Goal: Transaction & Acquisition: Purchase product/service

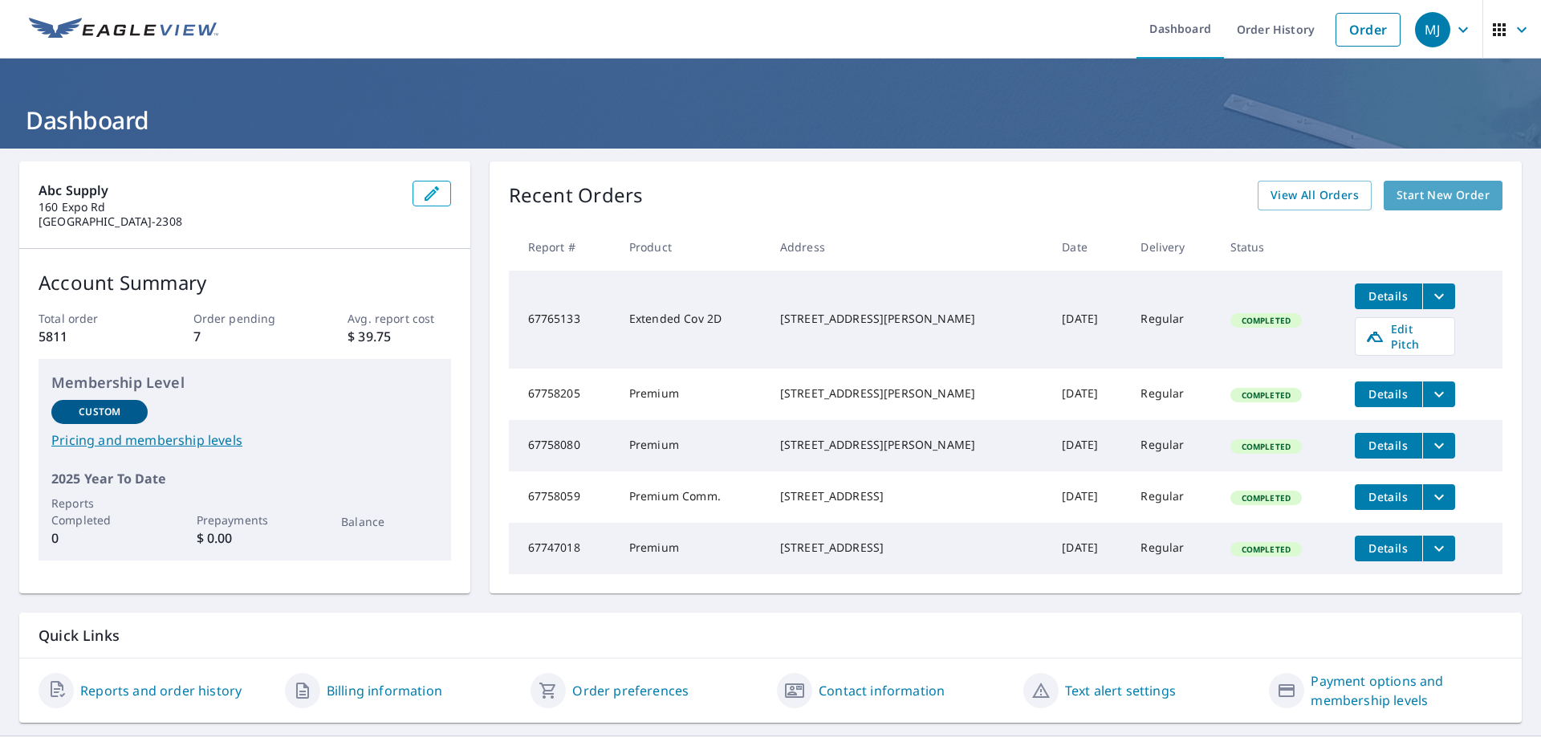
click at [1409, 197] on span "Start New Order" at bounding box center [1443, 195] width 93 height 20
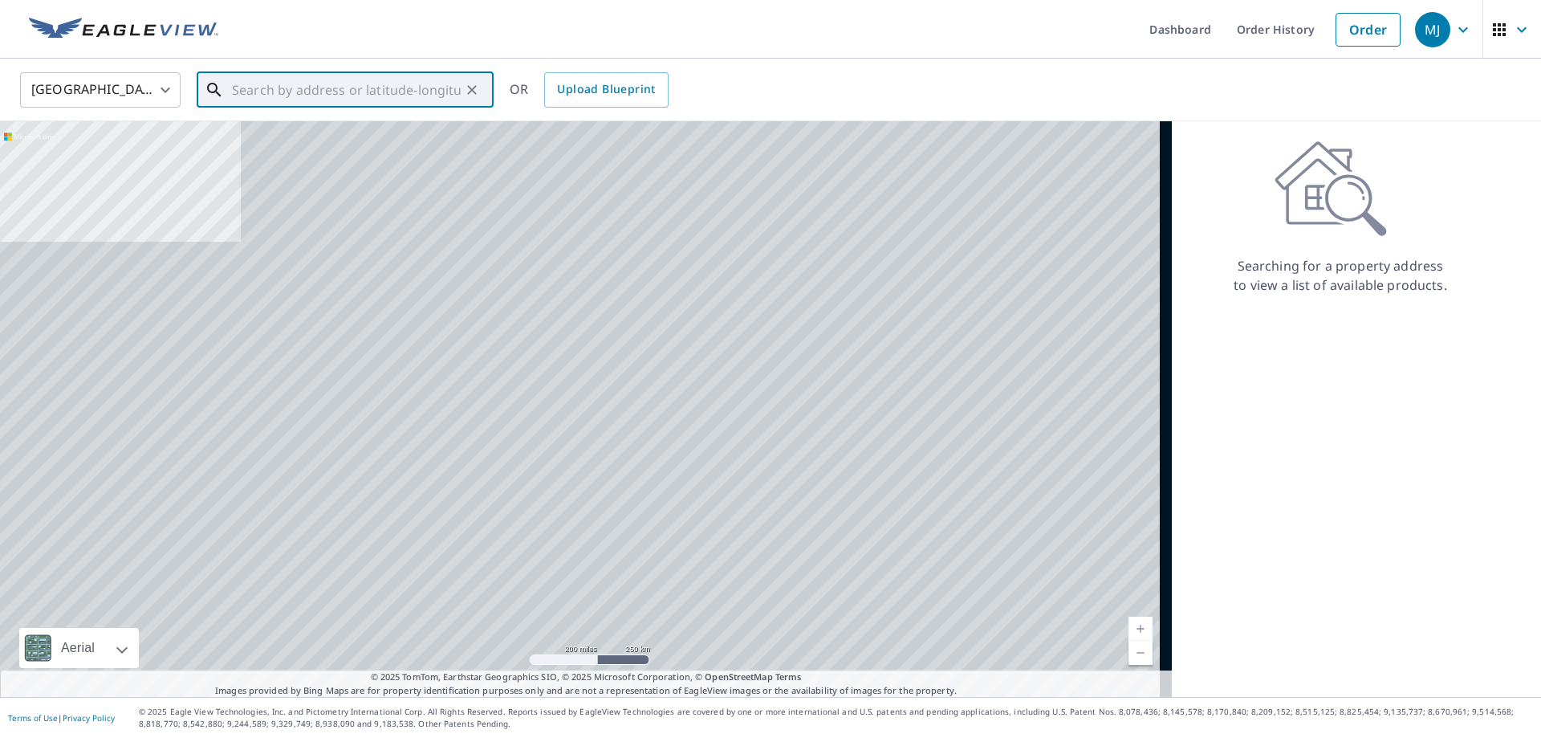
click at [260, 100] on input "text" at bounding box center [346, 89] width 229 height 45
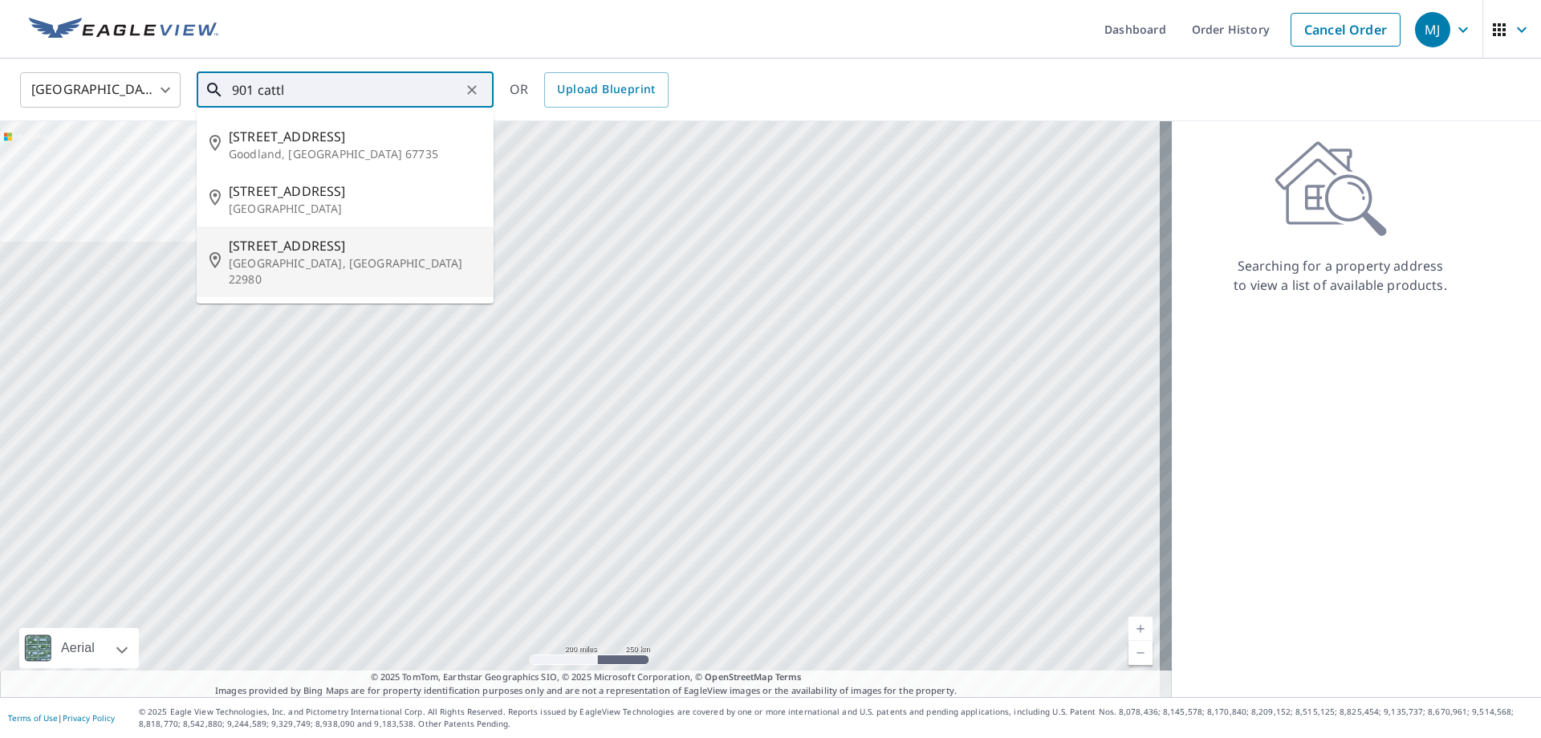
click at [271, 248] on span "[STREET_ADDRESS]" at bounding box center [355, 245] width 252 height 19
type input "[STREET_ADDRESS]"
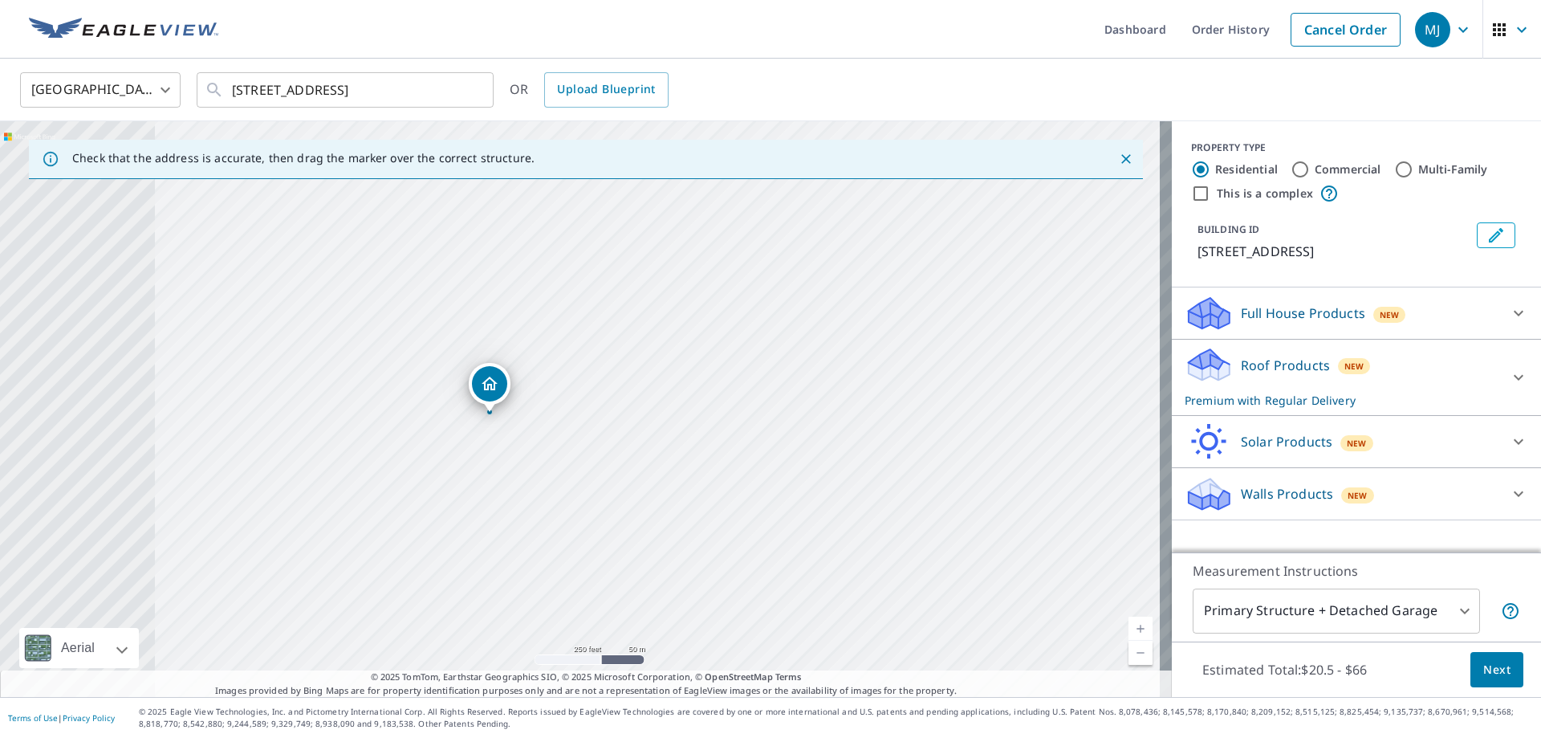
drag, startPoint x: 332, startPoint y: 411, endPoint x: 601, endPoint y: 526, distance: 292.4
click at [559, 514] on div "[STREET_ADDRESS]" at bounding box center [586, 409] width 1172 height 576
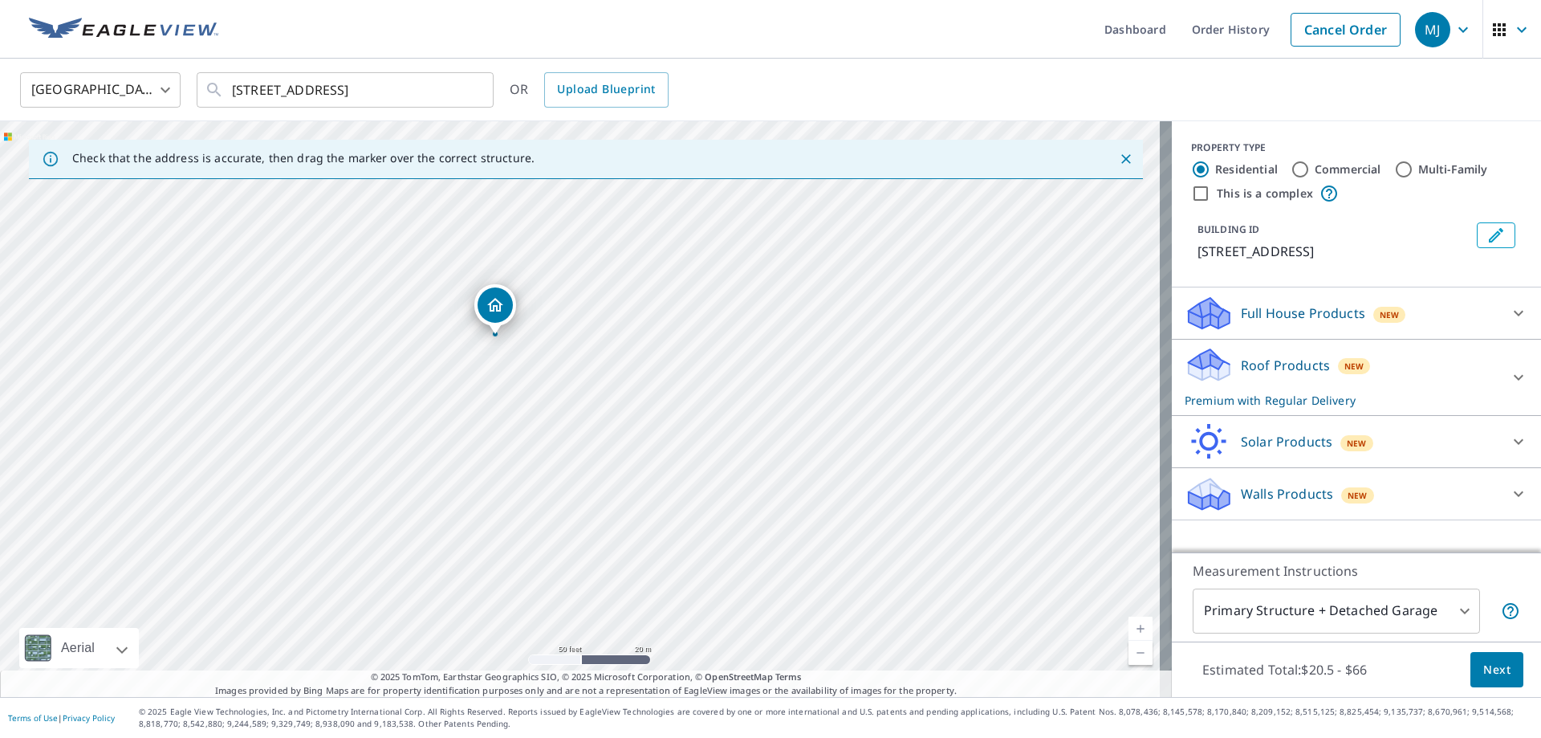
drag, startPoint x: 463, startPoint y: 344, endPoint x: 653, endPoint y: 491, distance: 240.3
click at [653, 491] on div "[STREET_ADDRESS]" at bounding box center [586, 409] width 1172 height 576
drag, startPoint x: 483, startPoint y: 346, endPoint x: 596, endPoint y: 434, distance: 142.9
click at [594, 434] on div "[STREET_ADDRESS]" at bounding box center [586, 409] width 1172 height 576
click at [1483, 665] on span "Next" at bounding box center [1496, 670] width 27 height 20
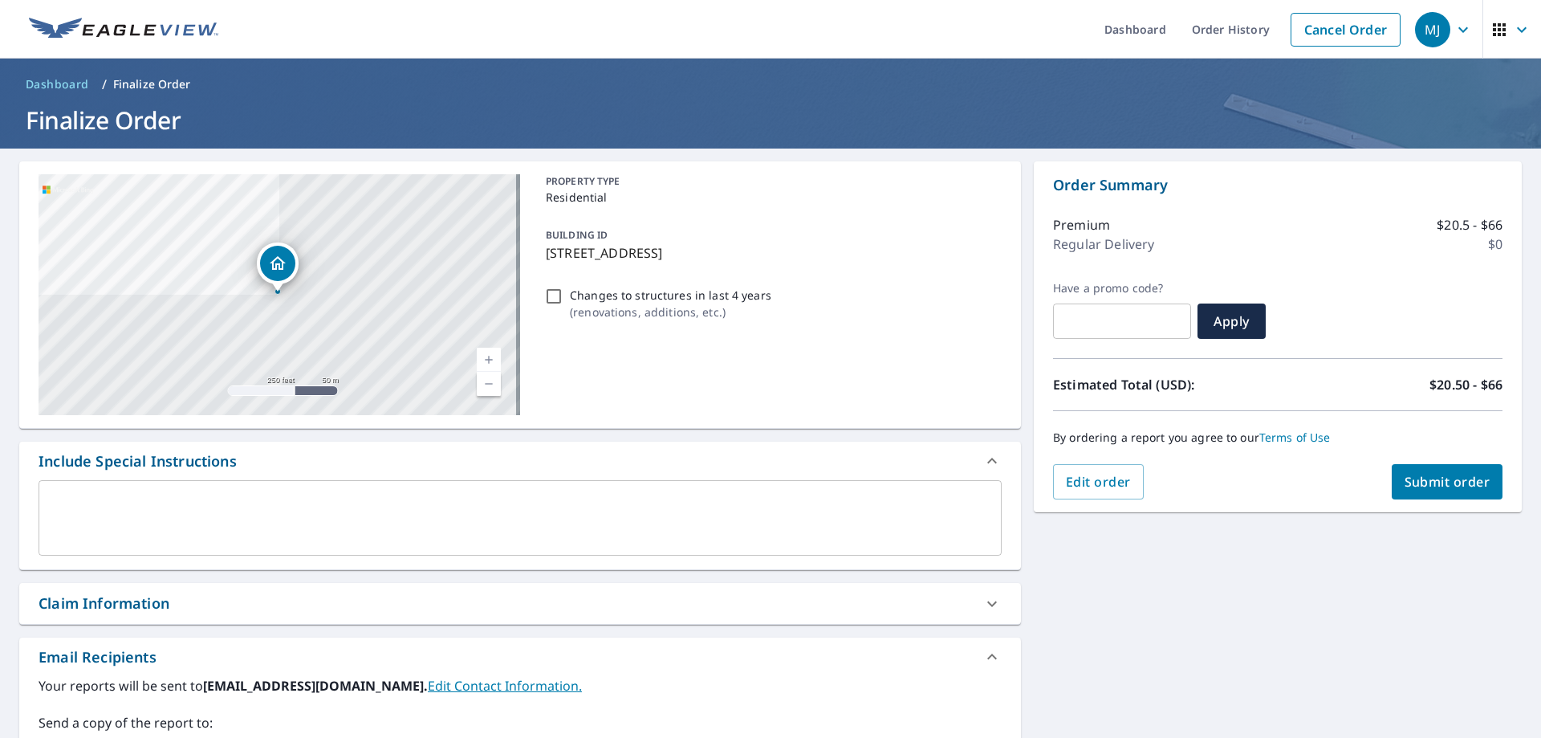
scroll to position [80, 0]
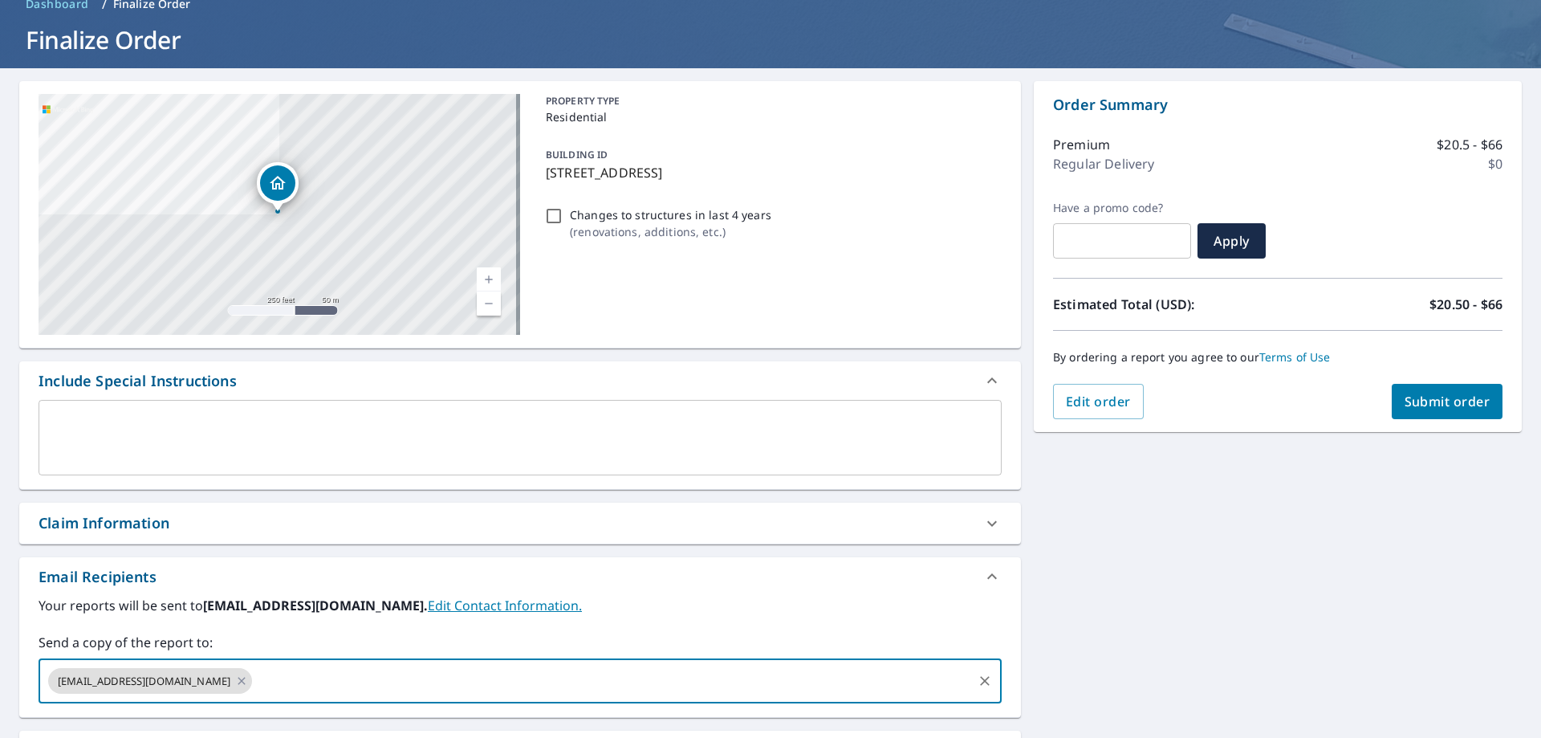
click at [254, 671] on input "text" at bounding box center [612, 680] width 716 height 31
type input "[PERSON_NAME][EMAIL_ADDRESS][PERSON_NAME][DOMAIN_NAME]"
type input "[PERSON_NAME]"
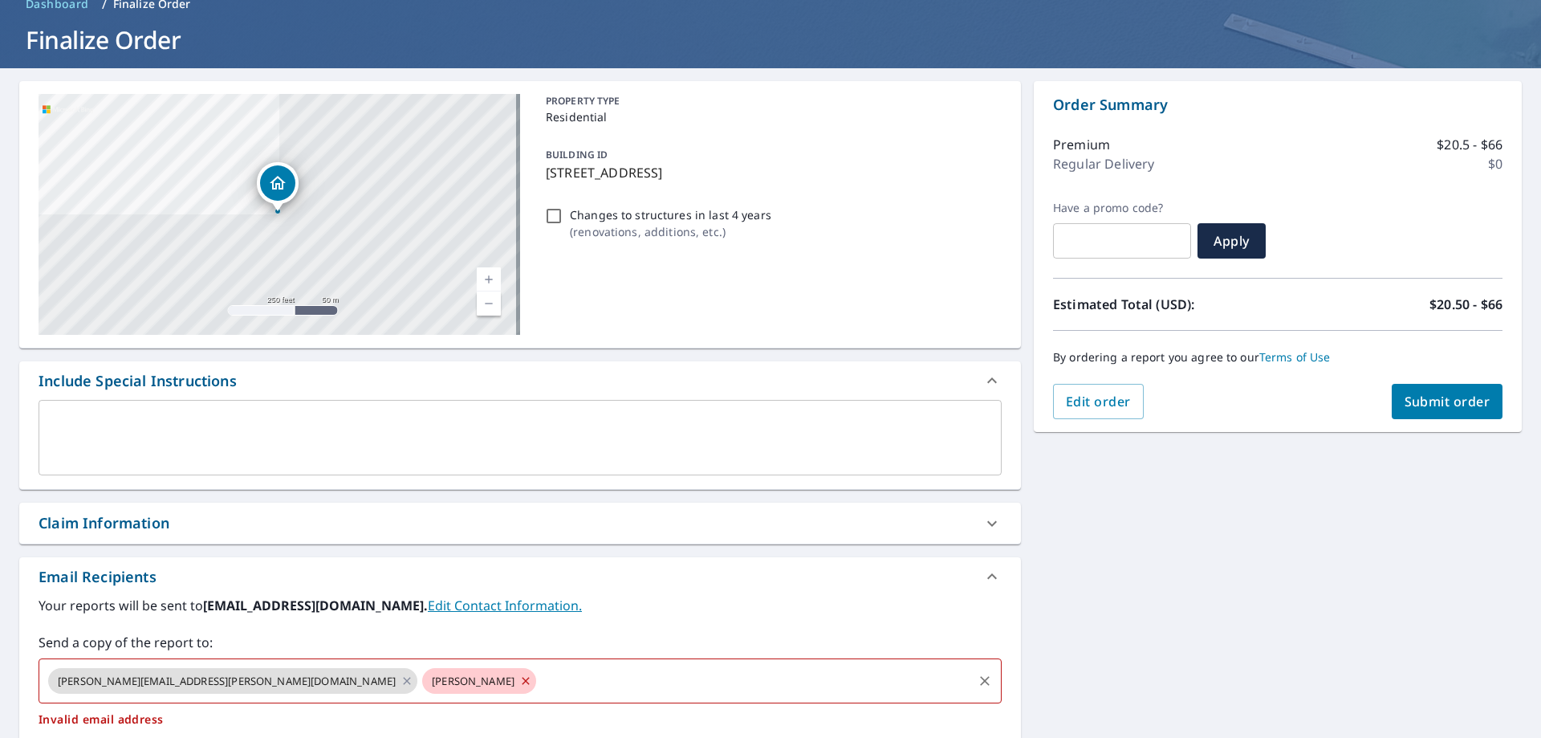
click at [384, 680] on div "[PERSON_NAME][EMAIL_ADDRESS][PERSON_NAME][DOMAIN_NAME] [PERSON_NAME] ​" at bounding box center [520, 680] width 963 height 45
click at [522, 678] on icon at bounding box center [525, 680] width 7 height 7
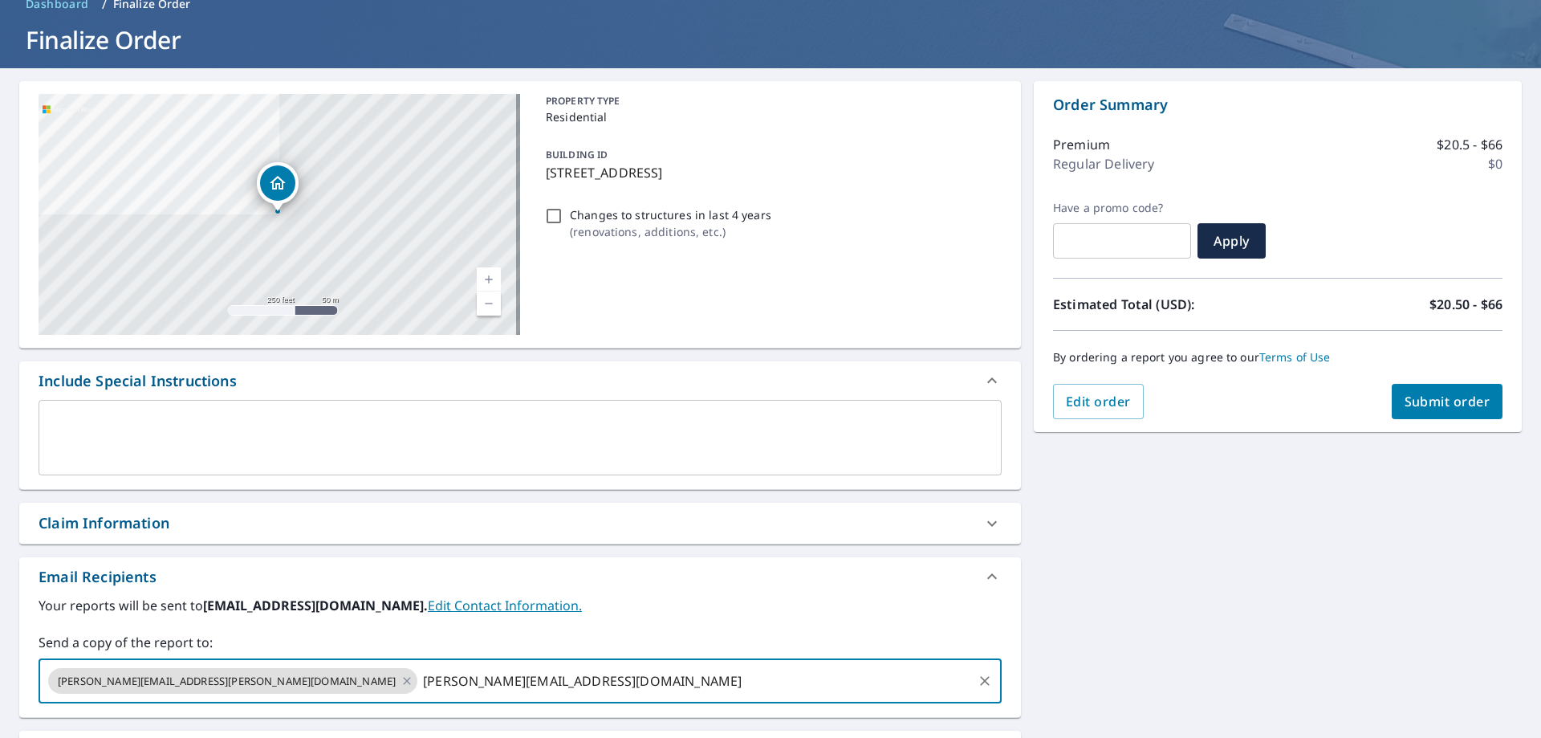
type input "[PERSON_NAME][EMAIL_ADDRESS][DOMAIN_NAME]"
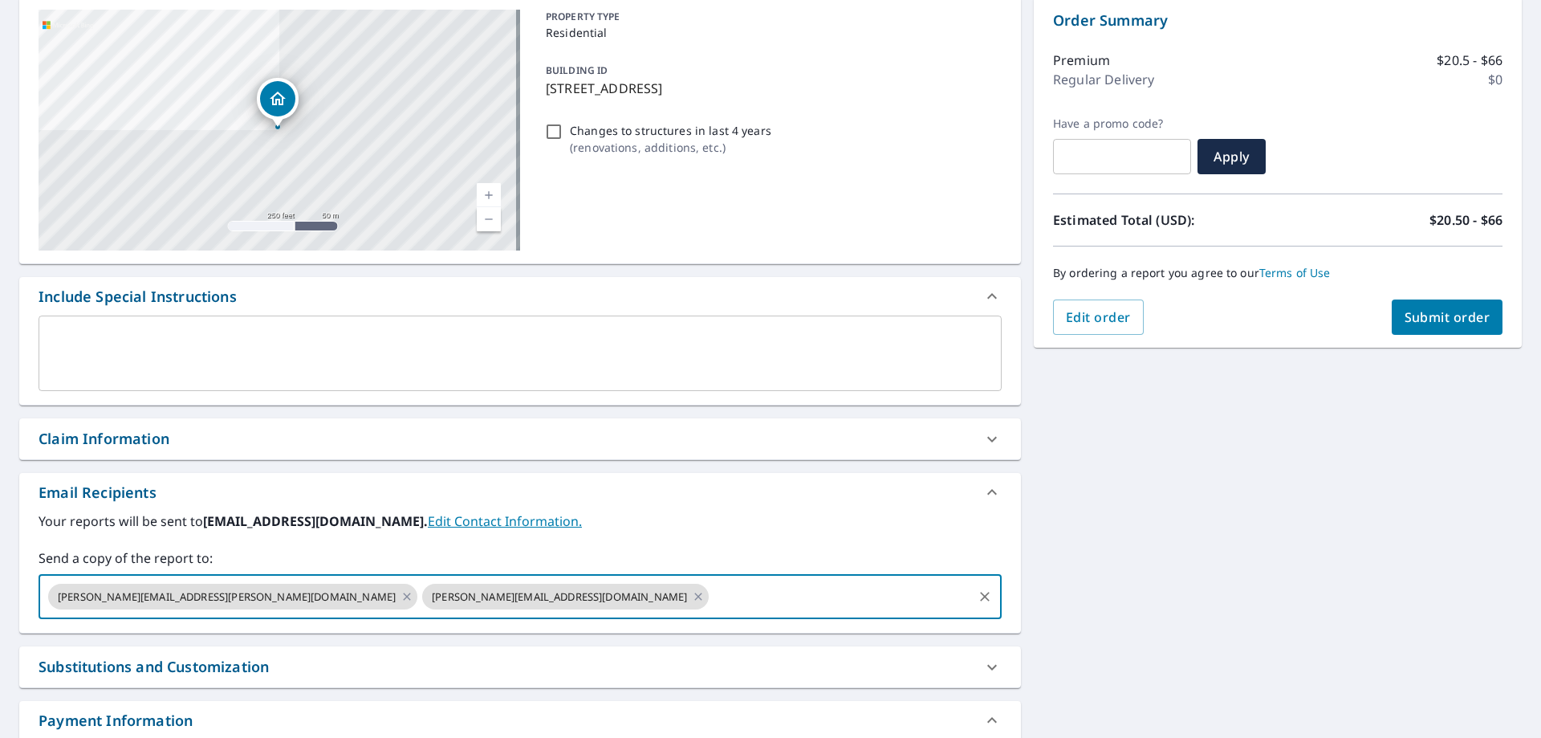
scroll to position [284, 0]
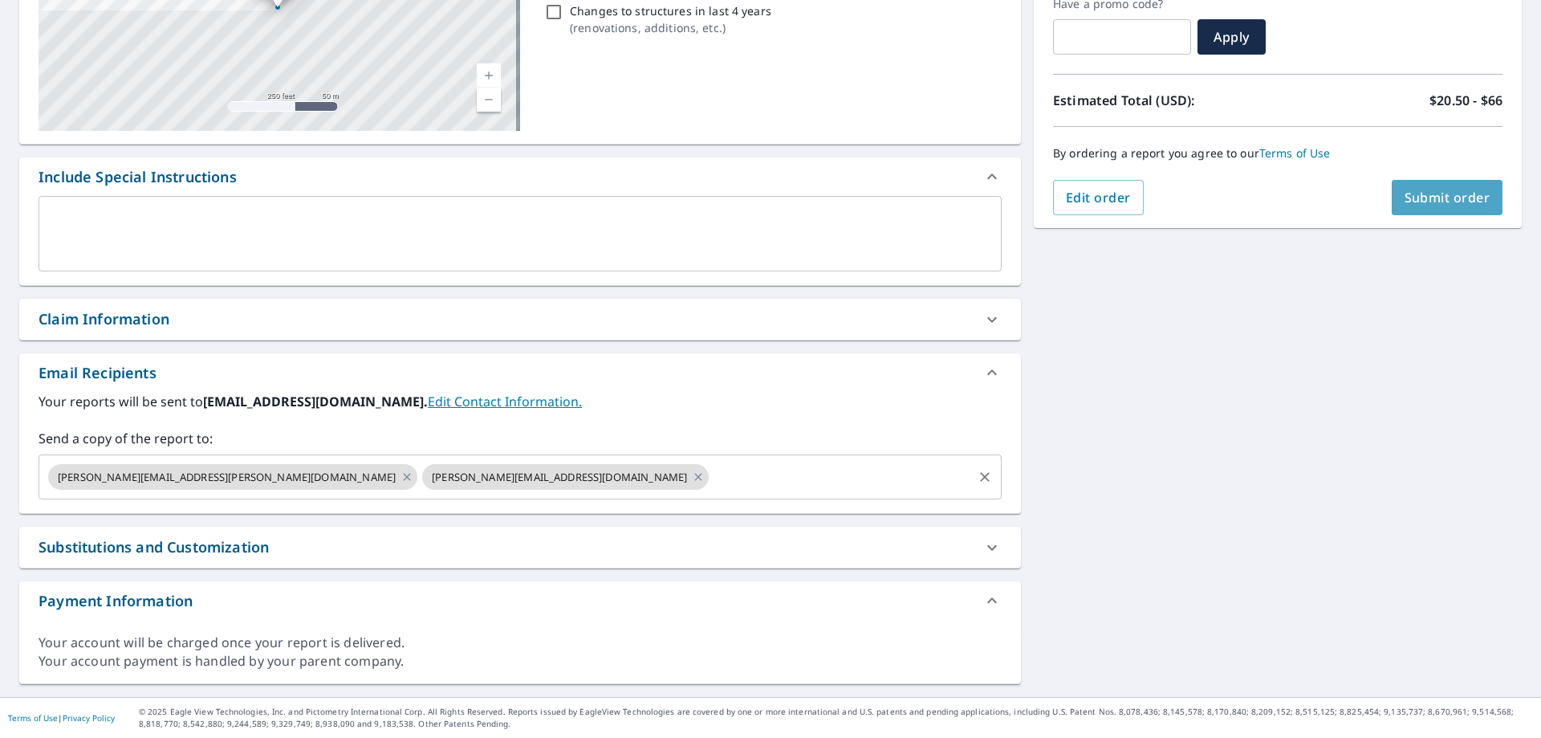
click at [1426, 198] on span "Submit order" at bounding box center [1448, 198] width 86 height 18
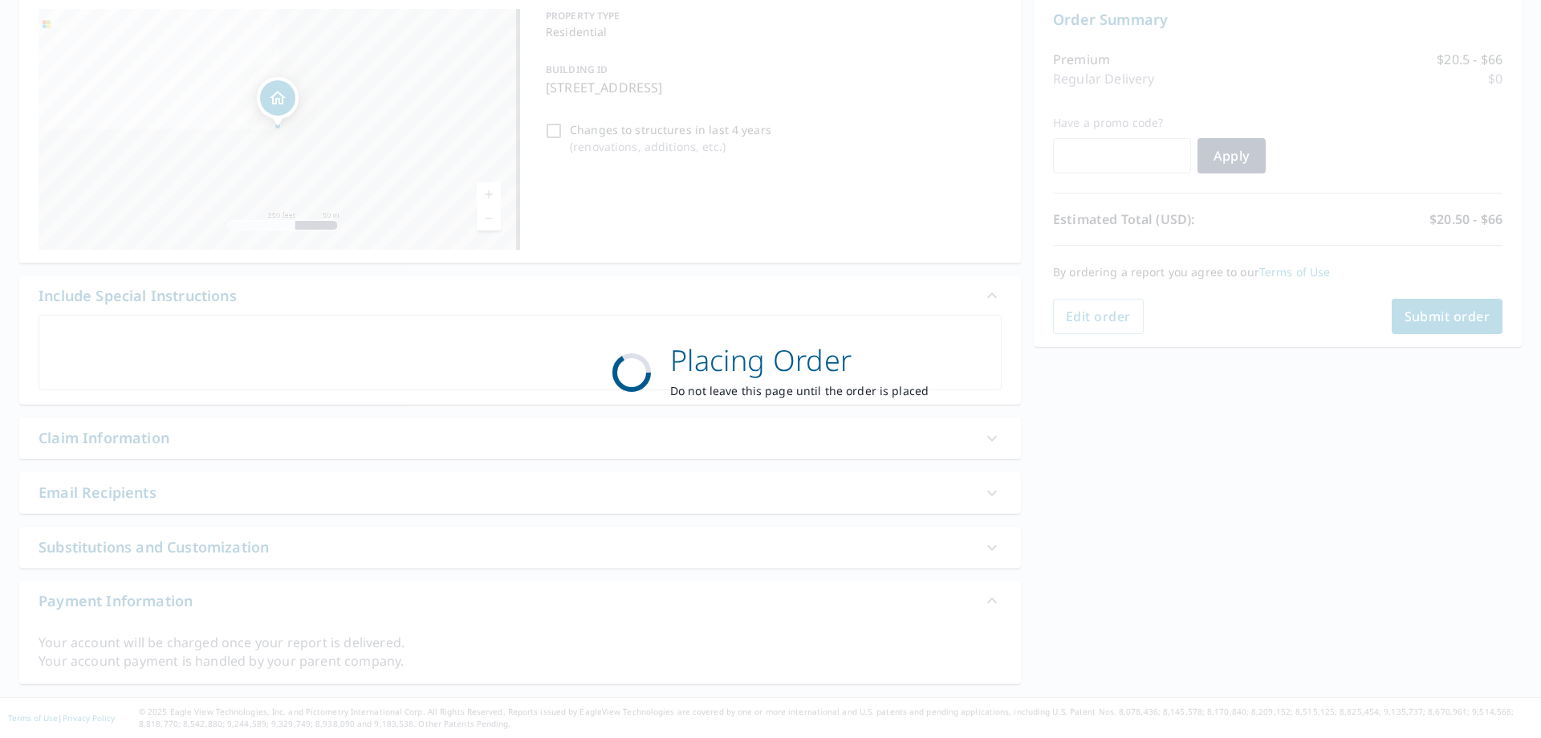
scroll to position [165, 0]
